Goal: Find specific page/section: Find specific page/section

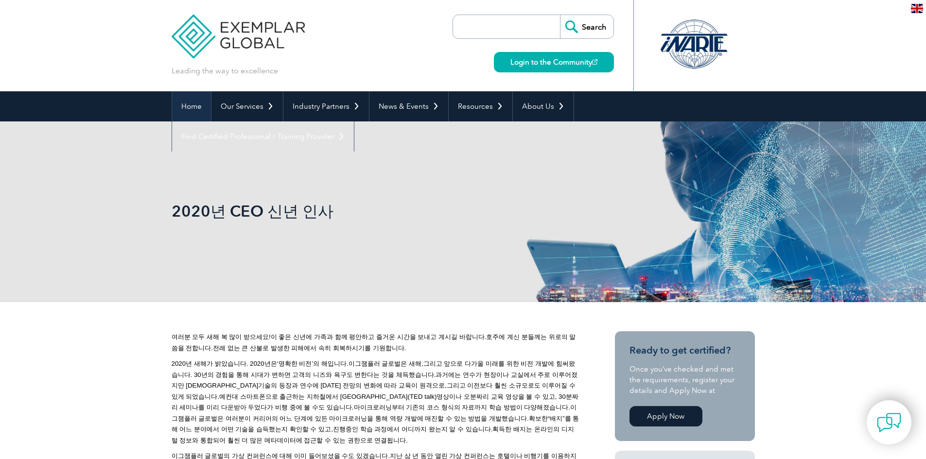
click at [204, 112] on link "Home" at bounding box center [191, 106] width 39 height 30
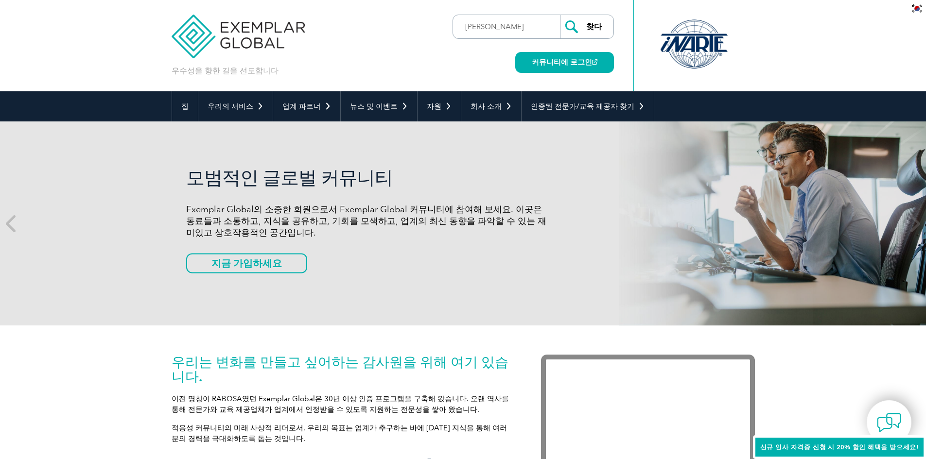
type input "[PERSON_NAME]"
click at [560, 15] on input "찾다" at bounding box center [586, 26] width 53 height 23
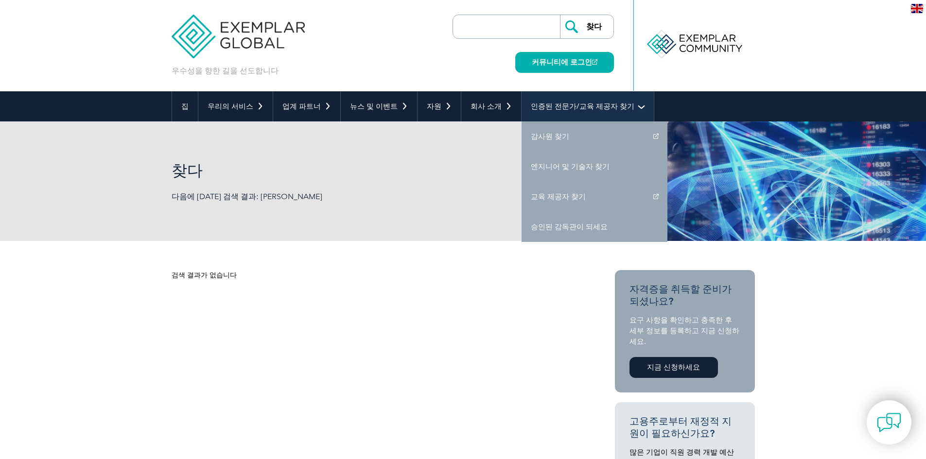
click at [587, 106] on font "인증된 전문가/교육 제공자 찾기" at bounding box center [583, 106] width 104 height 9
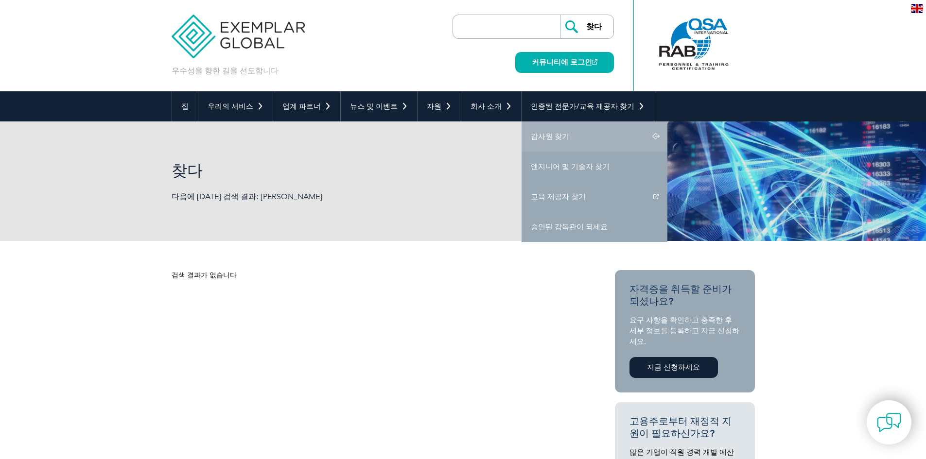
click at [577, 132] on link "감사원 찾기" at bounding box center [594, 136] width 146 height 30
